Goal: Task Accomplishment & Management: Manage account settings

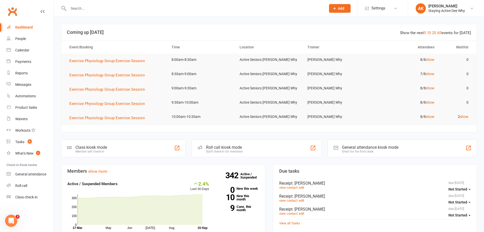
click at [25, 25] on link "Dashboard" at bounding box center [30, 27] width 47 height 11
drag, startPoint x: 130, startPoint y: 11, endPoint x: 134, endPoint y: 10, distance: 3.8
click at [131, 11] on input "text" at bounding box center [195, 8] width 256 height 7
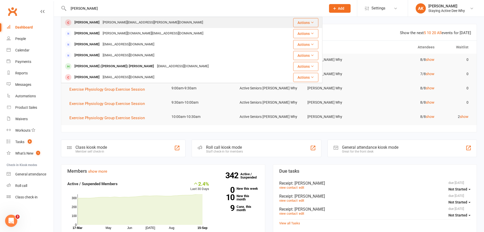
type input "[PERSON_NAME]"
click at [132, 20] on div "[PERSON_NAME][EMAIL_ADDRESS][PERSON_NAME][DOMAIN_NAME]" at bounding box center [152, 22] width 103 height 7
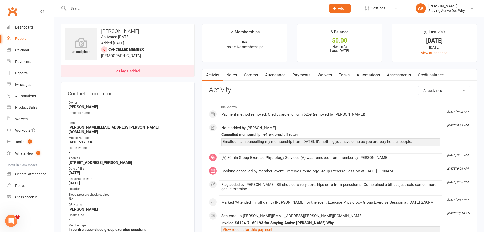
click at [234, 74] on link "Notes" at bounding box center [232, 75] width 18 height 12
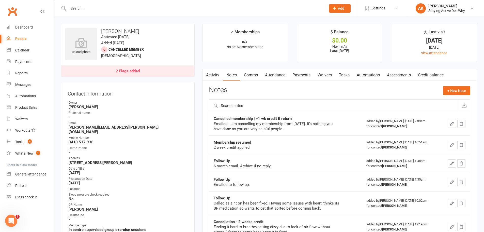
scroll to position [25, 0]
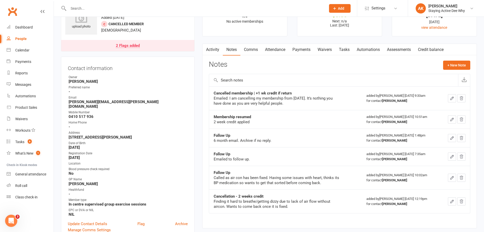
click at [403, 53] on link "Assessments" at bounding box center [399, 50] width 31 height 12
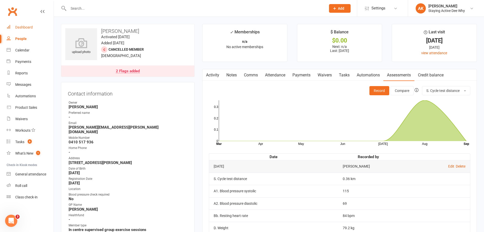
click at [28, 24] on link "Dashboard" at bounding box center [30, 27] width 47 height 11
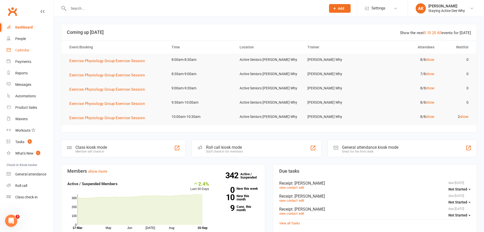
click at [32, 48] on link "Calendar" at bounding box center [30, 49] width 47 height 11
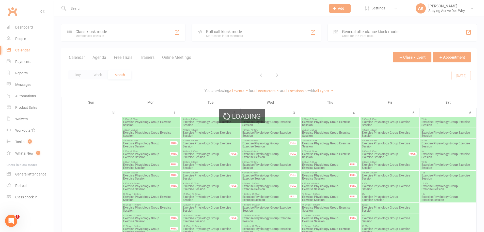
click at [24, 39] on div "Loading" at bounding box center [242, 116] width 484 height 232
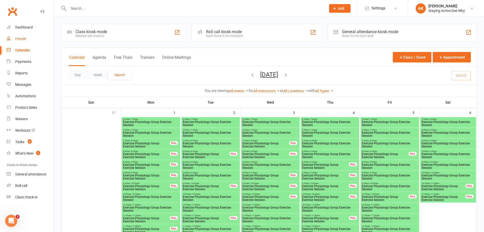
click at [23, 38] on div "People" at bounding box center [20, 39] width 11 height 4
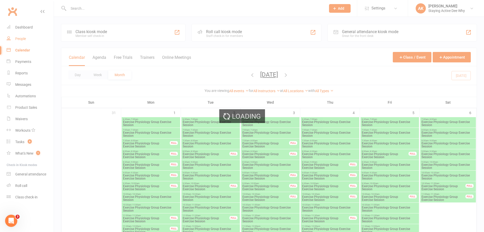
select select "100"
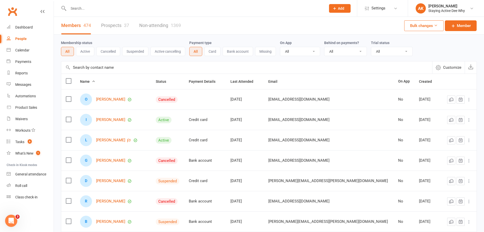
click at [108, 52] on button "Cancelled" at bounding box center [108, 51] width 24 height 9
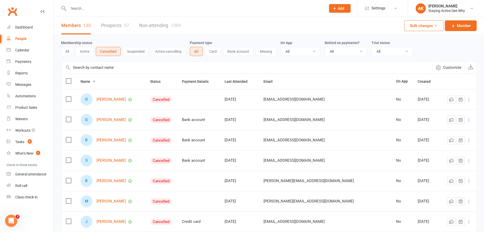
click at [70, 50] on button "All" at bounding box center [67, 51] width 12 height 9
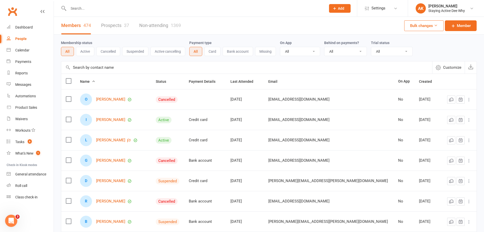
click at [83, 50] on button "Active" at bounding box center [85, 51] width 18 height 9
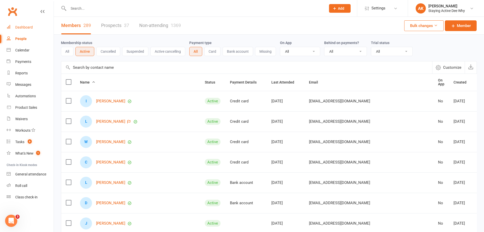
click at [30, 26] on div "Dashboard" at bounding box center [24, 27] width 18 height 4
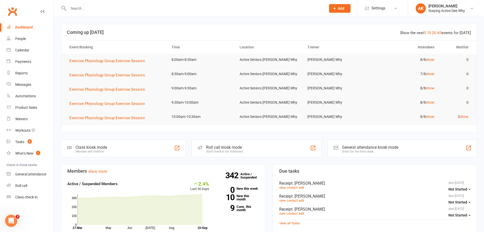
click at [166, 10] on input "text" at bounding box center [195, 8] width 256 height 7
click at [157, 8] on input "text" at bounding box center [195, 8] width 256 height 7
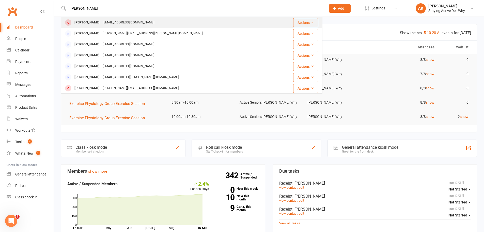
type input "[PERSON_NAME]"
click at [138, 20] on div "[EMAIL_ADDRESS][DOMAIN_NAME]" at bounding box center [128, 22] width 55 height 7
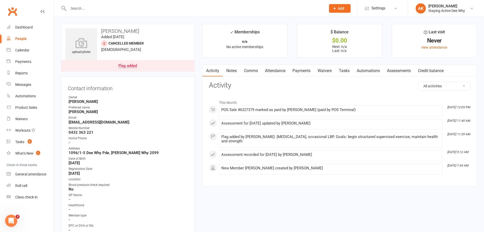
click at [268, 69] on link "Attendance" at bounding box center [275, 71] width 27 height 12
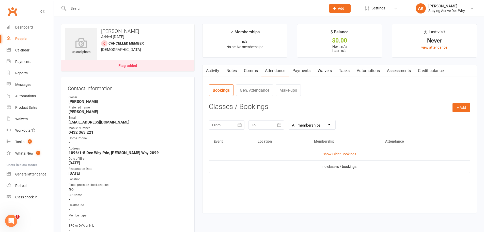
click at [293, 68] on link "Payments" at bounding box center [301, 71] width 25 height 12
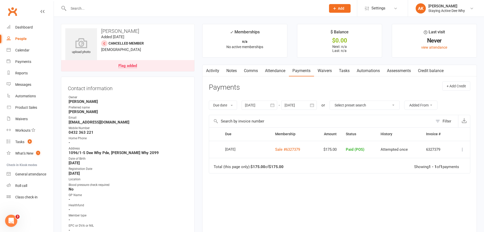
click at [222, 69] on link "Activity" at bounding box center [213, 71] width 20 height 12
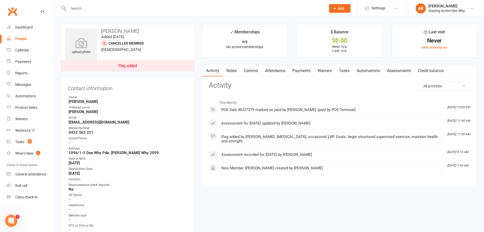
click at [227, 69] on link "Notes" at bounding box center [232, 71] width 18 height 12
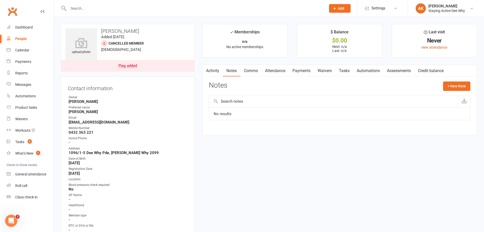
click at [138, 10] on input "text" at bounding box center [195, 8] width 256 height 7
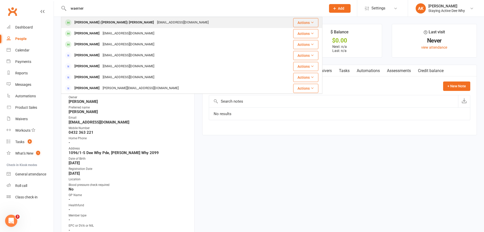
type input "waerner"
click at [180, 18] on div "[PERSON_NAME] ([PERSON_NAME]) [PERSON_NAME] [EMAIL_ADDRESS][DOMAIN_NAME]" at bounding box center [171, 22] width 218 height 10
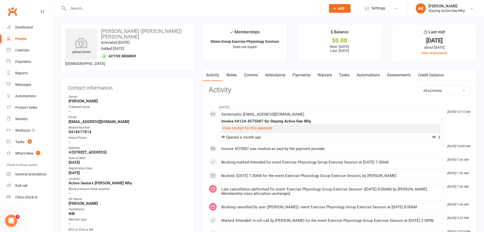
click at [235, 72] on link "Notes" at bounding box center [232, 75] width 18 height 12
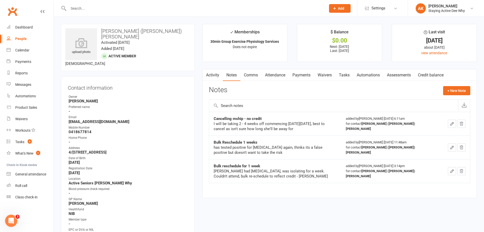
click at [300, 76] on link "Payments" at bounding box center [301, 75] width 25 height 12
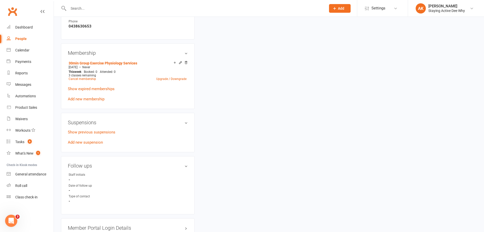
scroll to position [331, 0]
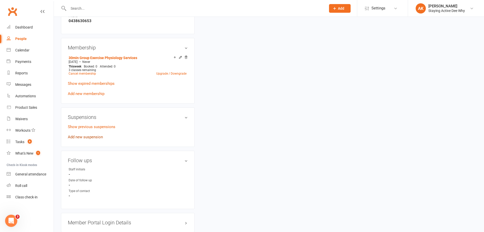
click at [86, 134] on link "Add new suspension" at bounding box center [85, 136] width 35 height 5
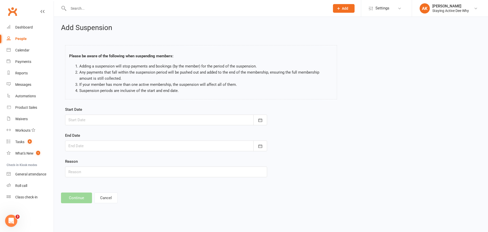
click at [113, 189] on div "Add Suspension Please be aware of the following when suspending members: Adding…" at bounding box center [271, 113] width 434 height 193
click at [110, 193] on button "Cancel" at bounding box center [105, 197] width 23 height 11
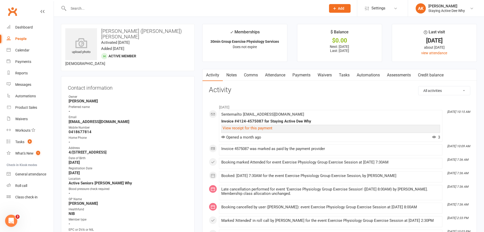
click at [303, 78] on link "Payments" at bounding box center [301, 75] width 25 height 12
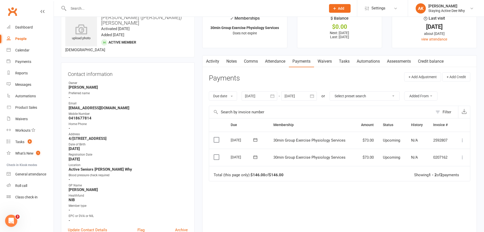
scroll to position [25, 0]
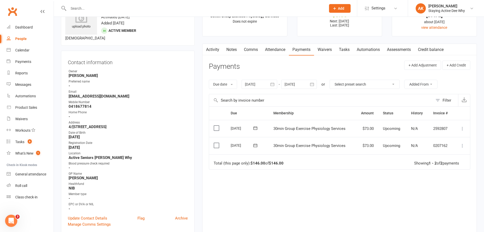
click at [273, 84] on icon "button" at bounding box center [272, 84] width 5 height 5
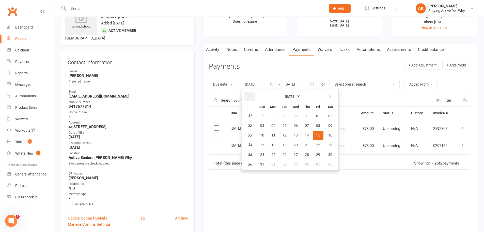
click at [248, 97] on button "button" at bounding box center [250, 96] width 11 height 9
click at [285, 115] on span "01" at bounding box center [285, 116] width 4 height 4
type input "[DATE]"
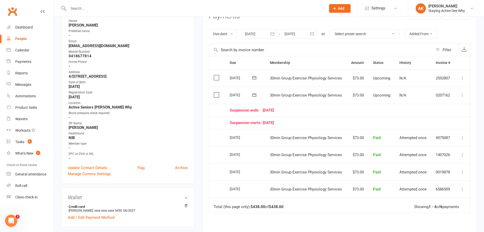
scroll to position [76, 0]
drag, startPoint x: 336, startPoint y: 135, endPoint x: 305, endPoint y: 135, distance: 31.0
click at [305, 135] on span "30min Group Exercise Physiology Services" at bounding box center [306, 137] width 72 height 5
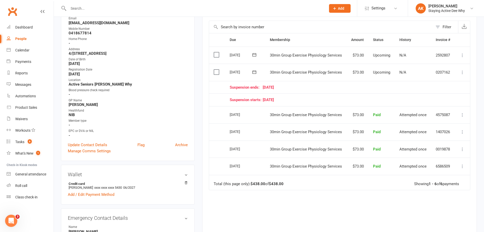
scroll to position [102, 0]
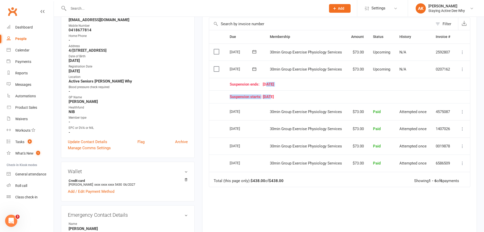
drag, startPoint x: 267, startPoint y: 85, endPoint x: 271, endPoint y: 99, distance: 14.5
click at [271, 99] on table "Due Contact Membership Amount Status History Invoice # Select this [DATE] [PERS…" at bounding box center [340, 108] width 262 height 157
click at [271, 99] on td "Suspension starts: [DATE]" at bounding box center [340, 96] width 230 height 13
drag, startPoint x: 270, startPoint y: 97, endPoint x: 264, endPoint y: 81, distance: 16.6
click at [264, 81] on table "Due Contact Membership Amount Status History Invoice # Select this [DATE] [PERS…" at bounding box center [340, 108] width 262 height 157
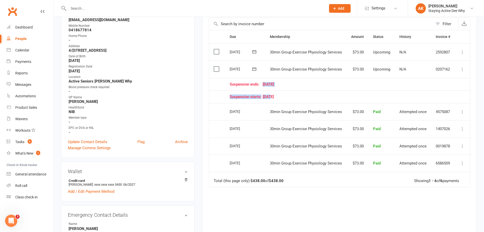
click at [264, 81] on td "Suspension ends: [DATE]" at bounding box center [340, 84] width 230 height 13
drag, startPoint x: 260, startPoint y: 97, endPoint x: 276, endPoint y: 97, distance: 15.8
click at [276, 97] on div "Suspension starts: [DATE]" at bounding box center [340, 97] width 221 height 4
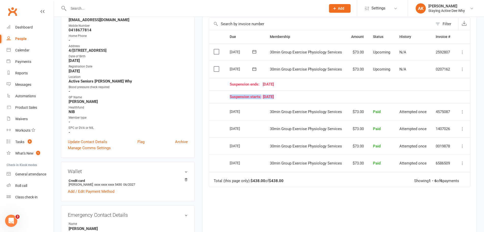
click at [276, 97] on div "Suspension starts: [DATE]" at bounding box center [340, 97] width 221 height 4
click at [274, 83] on div "Suspension ends: [DATE]" at bounding box center [340, 84] width 221 height 4
click at [266, 83] on div "Suspension ends: [DATE]" at bounding box center [340, 84] width 221 height 4
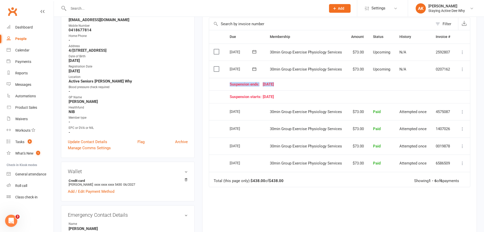
drag, startPoint x: 292, startPoint y: 84, endPoint x: 220, endPoint y: 83, distance: 71.2
click at [220, 83] on tr "Suspension ends: [DATE]" at bounding box center [339, 84] width 261 height 13
click at [220, 83] on td at bounding box center [217, 84] width 16 height 13
drag, startPoint x: 220, startPoint y: 83, endPoint x: 287, endPoint y: 98, distance: 68.1
click at [287, 98] on table "Due Contact Membership Amount Status History Invoice # Select this [DATE] [PERS…" at bounding box center [340, 108] width 262 height 157
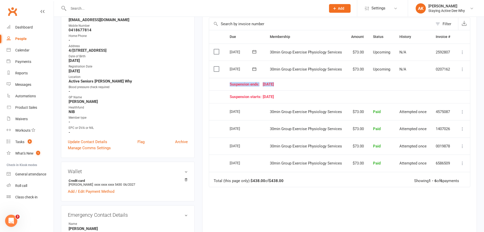
click at [287, 98] on div "Suspension starts: [DATE]" at bounding box center [340, 97] width 221 height 4
drag, startPoint x: 287, startPoint y: 98, endPoint x: 230, endPoint y: 82, distance: 58.8
click at [230, 82] on table "Due Contact Membership Amount Status History Invoice # Select this [DATE] [PERS…" at bounding box center [340, 108] width 262 height 157
click at [230, 82] on span "Suspension ends:" at bounding box center [246, 84] width 33 height 4
drag, startPoint x: 245, startPoint y: 85, endPoint x: 291, endPoint y: 99, distance: 47.6
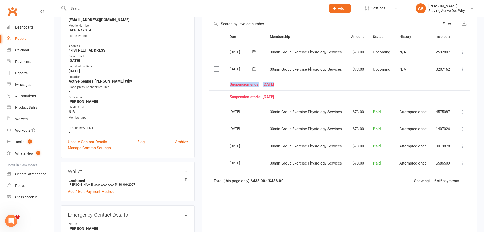
click at [291, 99] on table "Due Contact Membership Amount Status History Invoice # Select this [DATE] [PERS…" at bounding box center [340, 108] width 262 height 157
click at [291, 99] on td "Suspension starts: [DATE]" at bounding box center [340, 96] width 230 height 13
drag, startPoint x: 288, startPoint y: 98, endPoint x: 259, endPoint y: 77, distance: 36.1
click at [259, 77] on table "Due Contact Membership Amount Status History Invoice # Select this [DATE] [PERS…" at bounding box center [340, 108] width 262 height 157
click at [259, 81] on td "Suspension ends: [DATE]" at bounding box center [340, 84] width 230 height 13
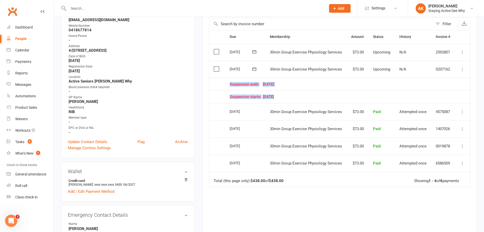
drag, startPoint x: 263, startPoint y: 82, endPoint x: 274, endPoint y: 90, distance: 14.1
click at [274, 90] on table "Due Contact Membership Amount Status History Invoice # Select this [DATE] [PERS…" at bounding box center [340, 108] width 262 height 157
click at [274, 90] on td "Suspension starts: [DATE]" at bounding box center [340, 96] width 230 height 13
click at [273, 83] on div "Suspension ends: [DATE]" at bounding box center [340, 84] width 221 height 4
click at [254, 83] on span "Suspension ends:" at bounding box center [246, 84] width 33 height 4
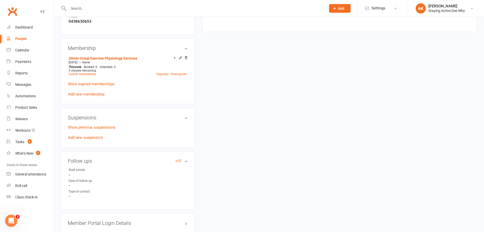
scroll to position [331, 0]
click at [86, 134] on link "Add new suspension" at bounding box center [85, 136] width 35 height 5
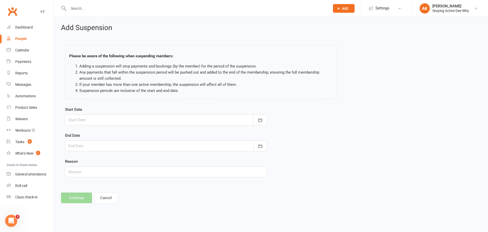
click at [201, 119] on div at bounding box center [166, 119] width 202 height 11
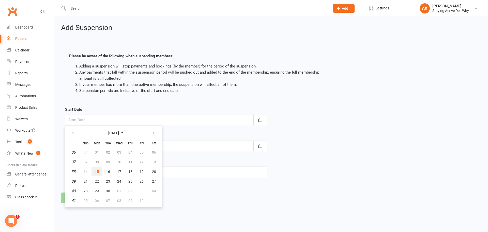
click at [96, 170] on span "15" at bounding box center [97, 171] width 4 height 4
type input "[DATE]"
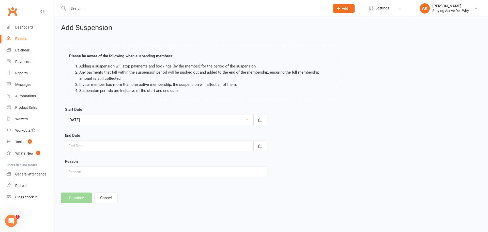
click at [110, 146] on div at bounding box center [166, 145] width 202 height 11
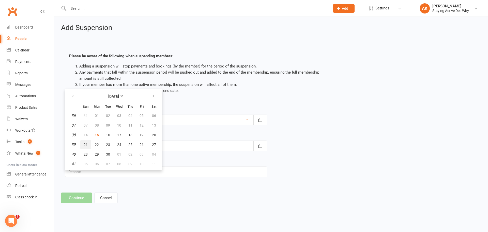
click at [84, 144] on span "21" at bounding box center [86, 144] width 4 height 4
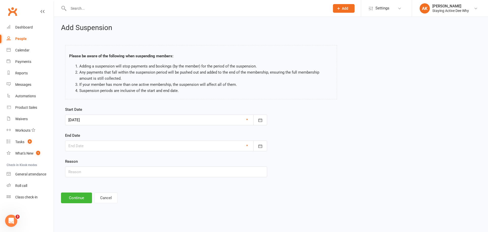
type input "[DATE]"
click at [91, 170] on input "text" at bounding box center [166, 171] width 202 height 11
click at [85, 197] on button "Continue" at bounding box center [76, 197] width 31 height 11
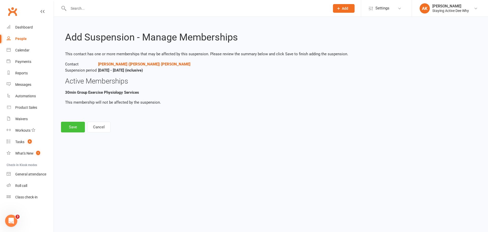
click at [75, 126] on button "Save" at bounding box center [73, 127] width 24 height 11
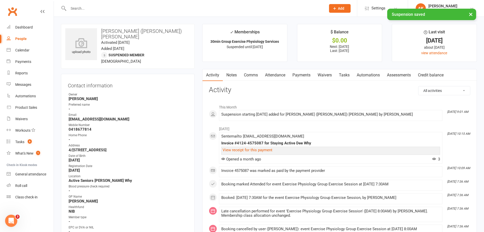
click at [304, 74] on link "Payments" at bounding box center [301, 75] width 25 height 12
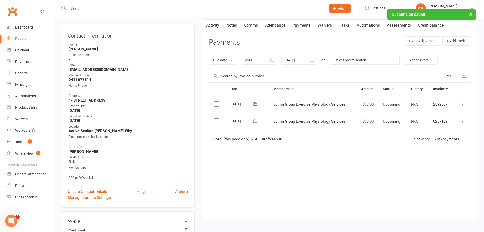
scroll to position [51, 0]
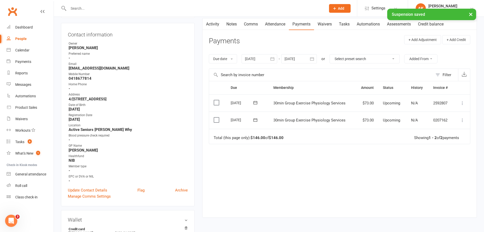
click at [272, 58] on icon "button" at bounding box center [273, 58] width 4 height 3
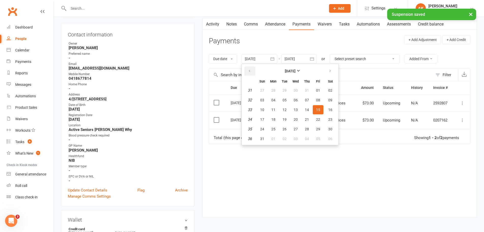
click at [251, 73] on icon "button" at bounding box center [250, 71] width 4 height 4
click at [271, 89] on button "02" at bounding box center [273, 90] width 11 height 9
type input "[DATE]"
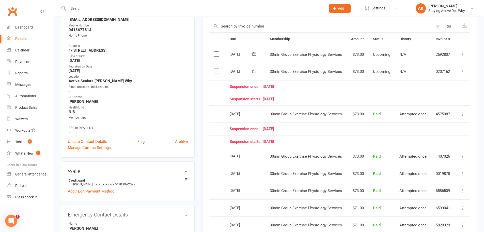
scroll to position [102, 0]
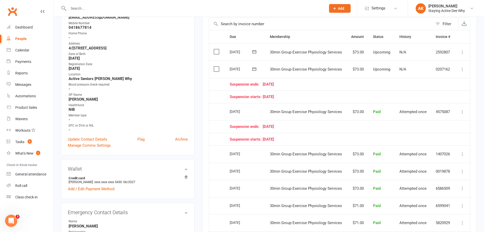
click at [308, 130] on td "Suspension ends: [DATE]" at bounding box center [340, 126] width 230 height 13
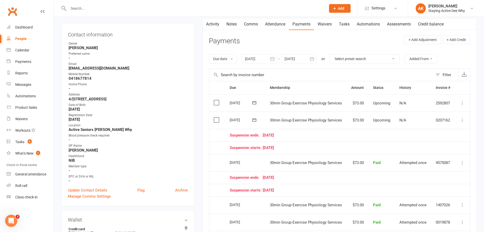
scroll to position [76, 0]
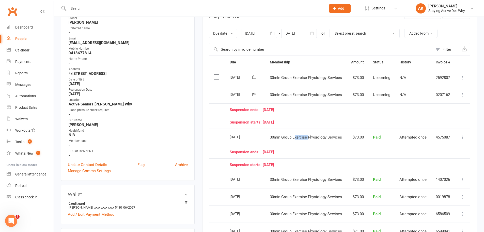
drag, startPoint x: 308, startPoint y: 138, endPoint x: 295, endPoint y: 138, distance: 13.2
click at [295, 138] on span "30min Group Exercise Physiology Services" at bounding box center [306, 137] width 72 height 5
drag, startPoint x: 280, startPoint y: 92, endPoint x: 314, endPoint y: 95, distance: 33.7
click at [314, 95] on td "30min Group Exercise Physiology Services" at bounding box center [305, 94] width 81 height 17
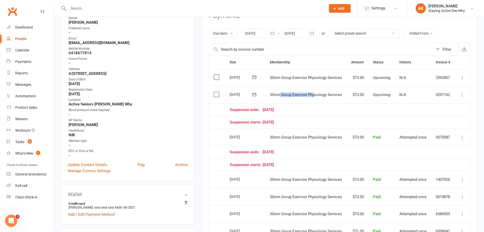
click at [314, 95] on span "30min Group Exercise Physiology Services" at bounding box center [306, 94] width 72 height 5
click at [279, 118] on td "Suspension starts: [DATE]" at bounding box center [340, 122] width 230 height 13
click at [347, 113] on td "Suspension ends: [DATE]" at bounding box center [340, 109] width 230 height 13
click at [464, 93] on icon at bounding box center [462, 94] width 5 height 5
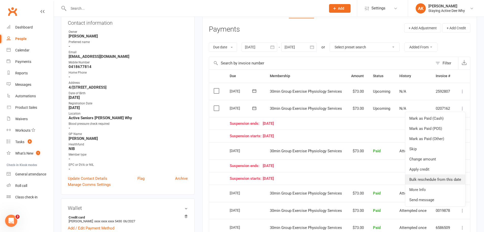
click at [429, 168] on ul "Mark as Paid (Cash) Mark as Paid (POS) Mark as Paid (Other) Skip Change amount …" at bounding box center [435, 159] width 61 height 95
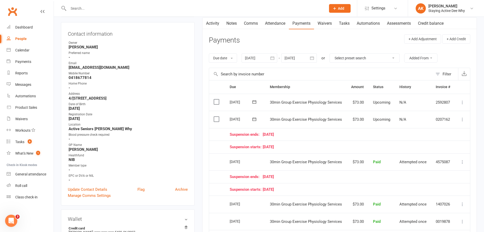
scroll to position [51, 0]
click at [465, 118] on icon at bounding box center [462, 119] width 5 height 5
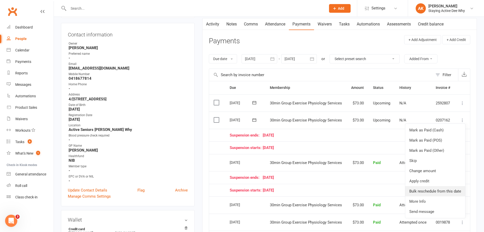
click at [436, 194] on link "Bulk reschedule from this date" at bounding box center [436, 191] width 60 height 10
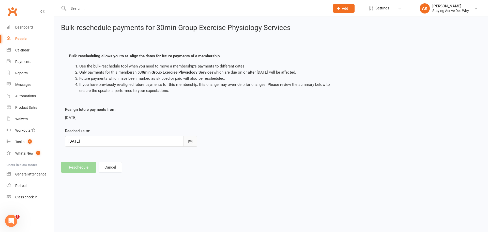
click at [192, 144] on icon "button" at bounding box center [190, 141] width 5 height 5
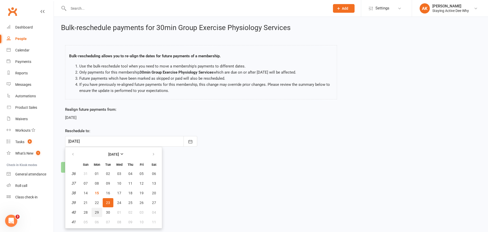
click at [96, 212] on span "29" at bounding box center [97, 212] width 4 height 4
type input "[DATE]"
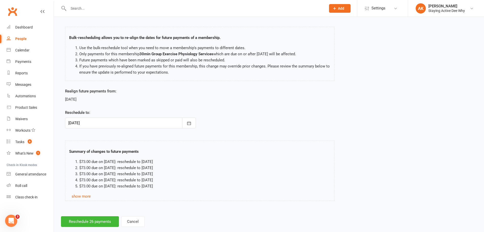
scroll to position [28, 0]
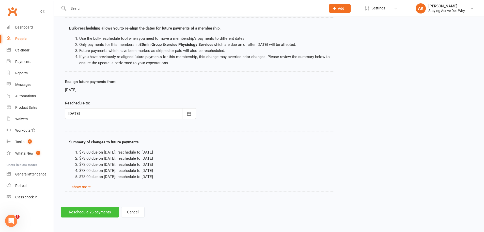
click at [85, 210] on button "Reschedule 26 payments" at bounding box center [90, 211] width 58 height 11
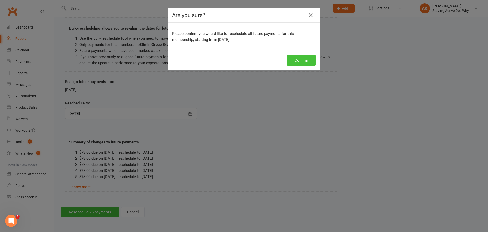
click at [297, 63] on button "Confirm" at bounding box center [301, 60] width 29 height 11
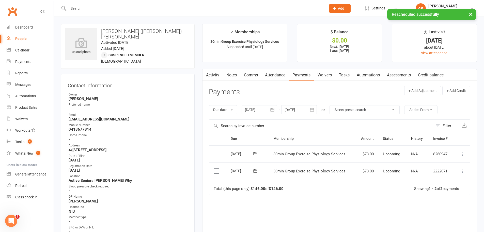
click at [282, 95] on header "Payments + Add Adjustment + Add Credit" at bounding box center [340, 93] width 262 height 14
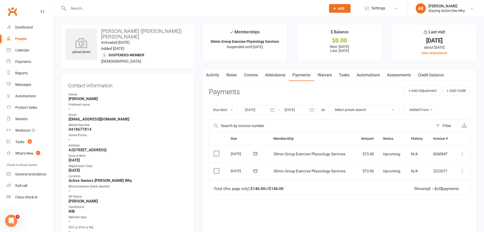
click at [214, 79] on link "Activity" at bounding box center [213, 75] width 20 height 12
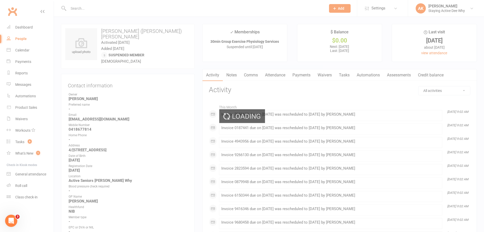
click at [237, 74] on div "Loading" at bounding box center [242, 116] width 484 height 232
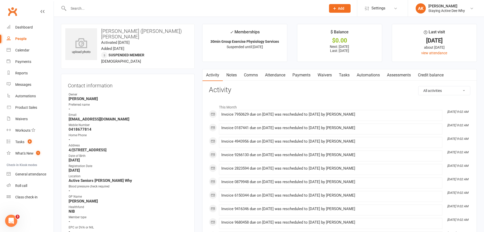
click at [236, 73] on link "Notes" at bounding box center [232, 75] width 18 height 12
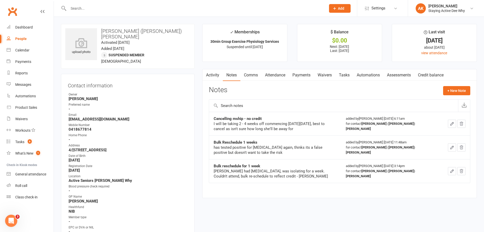
click at [211, 75] on link "Activity" at bounding box center [213, 75] width 20 height 12
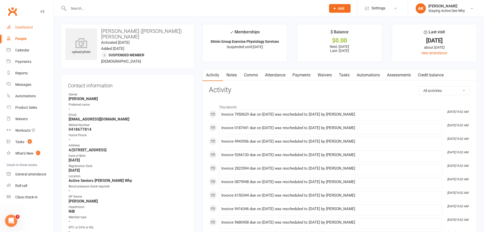
click at [37, 28] on link "Dashboard" at bounding box center [30, 27] width 47 height 11
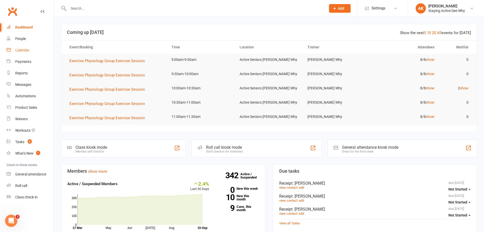
click at [32, 53] on link "Calendar" at bounding box center [30, 49] width 47 height 11
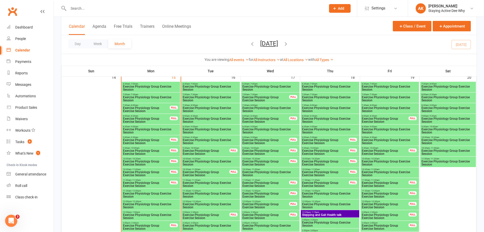
scroll to position [483, 0]
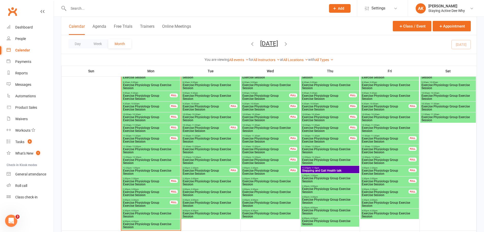
click at [353, 170] on span "Stepping and Gait Health talk" at bounding box center [330, 170] width 56 height 3
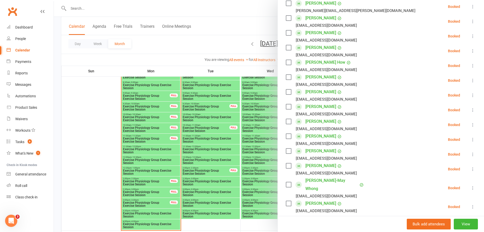
scroll to position [25, 0]
